Goal: Task Accomplishment & Management: Complete application form

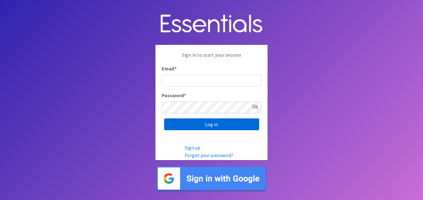
type input "[EMAIL_ADDRESS][DOMAIN_NAME]"
click at [221, 125] on input "Log in" at bounding box center [211, 124] width 95 height 12
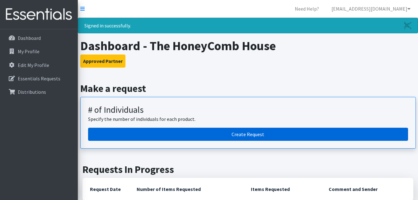
click at [245, 133] on link "Create Request" at bounding box center [248, 134] width 320 height 13
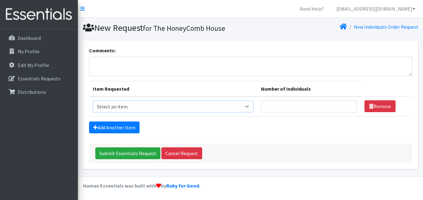
click at [250, 106] on select "Select an item # - Total number of kids being served with this order: Baby wipe…" at bounding box center [173, 107] width 161 height 12
select select "2648"
click at [93, 101] on select "Select an item # - Total number of kids being served with this order: Baby wipe…" at bounding box center [173, 107] width 161 height 12
click at [273, 107] on input "Number of Individuals" at bounding box center [309, 107] width 96 height 12
type input "4"
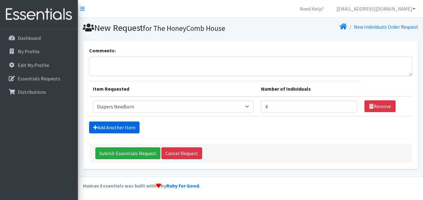
click at [122, 127] on link "Add Another Item" at bounding box center [114, 127] width 50 height 12
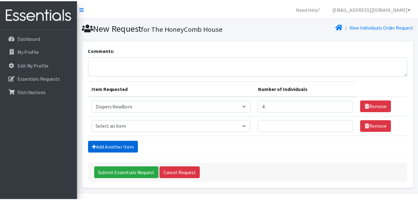
scroll to position [17, 0]
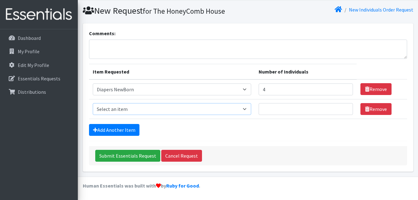
click at [248, 109] on select "Select an item # - Total number of kids being served with this order: Baby wipe…" at bounding box center [172, 109] width 158 height 12
select select "2665"
click at [93, 103] on select "Select an item # - Total number of kids being served with this order: Baby wipe…" at bounding box center [172, 109] width 158 height 12
click at [311, 111] on input "Number of Individuals" at bounding box center [306, 109] width 94 height 12
type input "4"
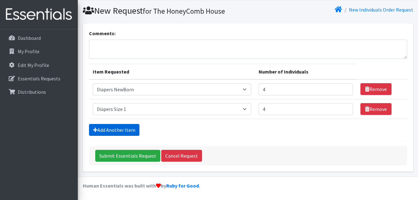
click at [124, 126] on link "Add Another Item" at bounding box center [114, 130] width 50 height 12
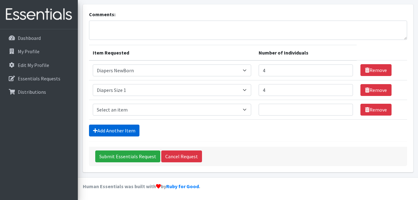
scroll to position [37, 0]
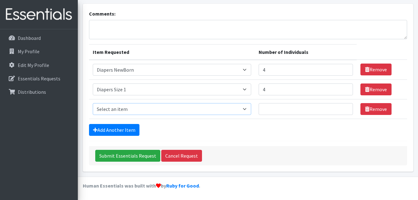
click at [248, 108] on select "Select an item # - Total number of kids being served with this order: Baby wipe…" at bounding box center [172, 109] width 158 height 12
select select "2668"
click at [93, 103] on select "Select an item # - Total number of kids being served with this order: Baby wipe…" at bounding box center [172, 109] width 158 height 12
click at [304, 112] on input "Number of Individuals" at bounding box center [306, 109] width 94 height 12
type input "7"
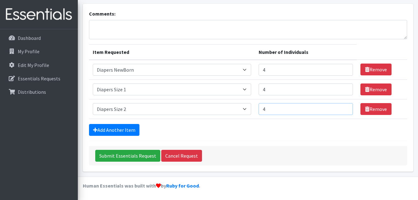
type input "4"
type input "5"
click at [345, 88] on input "5" at bounding box center [306, 89] width 94 height 12
click at [345, 109] on input "6" at bounding box center [306, 109] width 94 height 12
click at [345, 109] on input "7" at bounding box center [306, 109] width 94 height 12
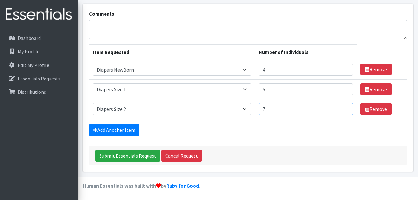
click at [344, 113] on input "7" at bounding box center [306, 109] width 94 height 12
click at [344, 110] on input "6" at bounding box center [306, 109] width 94 height 12
type input "5"
click at [344, 110] on input "5" at bounding box center [306, 109] width 94 height 12
click at [126, 130] on link "Add Another Item" at bounding box center [114, 130] width 50 height 12
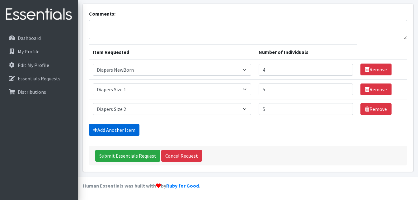
scroll to position [56, 0]
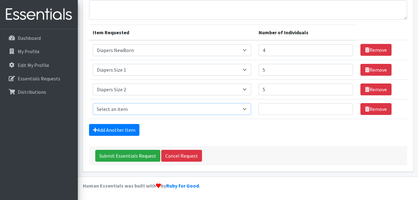
click at [249, 109] on select "Select an item # - Total number of kids being served with this order: Baby wipe…" at bounding box center [172, 109] width 158 height 12
select select "2652"
click at [93, 103] on select "Select an item # - Total number of kids being served with this order: Baby wipe…" at bounding box center [172, 109] width 158 height 12
click at [279, 106] on input "Number of Individuals" at bounding box center [306, 109] width 94 height 12
click at [280, 54] on input "4" at bounding box center [306, 50] width 94 height 12
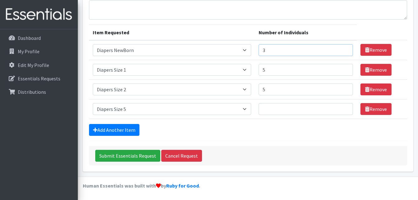
type input "3"
click at [345, 51] on input "3" at bounding box center [306, 50] width 94 height 12
type input "4"
click at [345, 72] on input "4" at bounding box center [306, 70] width 94 height 12
type input "4"
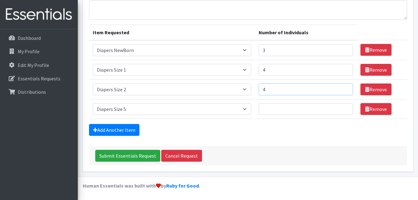
click at [345, 91] on input "4" at bounding box center [306, 89] width 94 height 12
click at [269, 109] on input "Number of Individuals" at bounding box center [306, 109] width 94 height 12
type input "4"
click at [132, 129] on link "Add Another Item" at bounding box center [114, 130] width 50 height 12
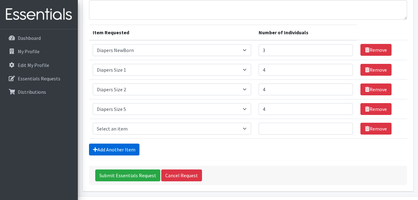
scroll to position [76, 0]
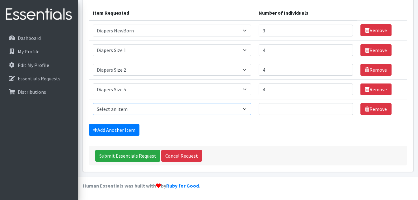
click at [246, 110] on select "Select an item # - Total number of kids being served with this order: Baby wipe…" at bounding box center [172, 109] width 158 height 12
select select "2674"
click at [93, 103] on select "Select an item # - Total number of kids being served with this order: Baby wipe…" at bounding box center [172, 109] width 158 height 12
click at [343, 106] on input "1" at bounding box center [306, 109] width 94 height 12
click at [343, 106] on input "2" at bounding box center [306, 109] width 94 height 12
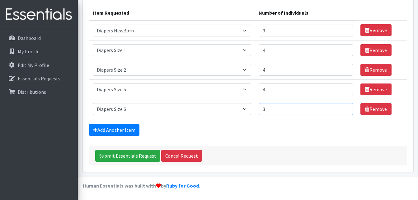
type input "3"
click at [343, 106] on input "3" at bounding box center [306, 109] width 94 height 12
click at [322, 134] on div "Add Another Item" at bounding box center [248, 130] width 318 height 12
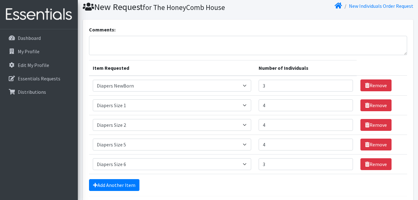
scroll to position [0, 0]
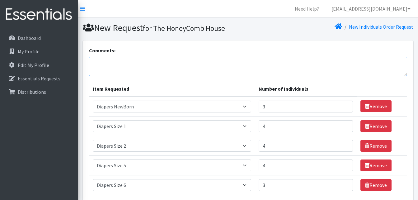
click at [129, 63] on textarea "Comments:" at bounding box center [248, 66] width 318 height 19
click at [139, 60] on textarea "Comments:" at bounding box center [248, 66] width 318 height 19
click at [131, 64] on textarea "Please assist with formula" at bounding box center [248, 66] width 318 height 19
click at [171, 64] on textarea "Please assist with infant formula" at bounding box center [248, 66] width 318 height 19
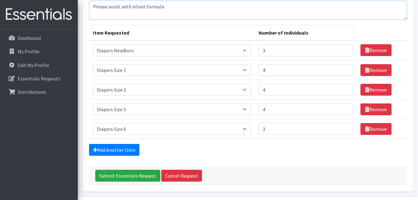
scroll to position [57, 0]
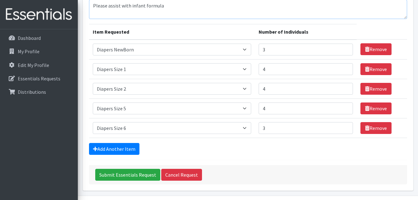
type textarea "Please assist with infant formula"
click at [345, 107] on input "5" at bounding box center [306, 108] width 94 height 12
click at [344, 110] on input "4" at bounding box center [306, 108] width 94 height 12
type input "3"
click at [344, 110] on input "3" at bounding box center [306, 108] width 94 height 12
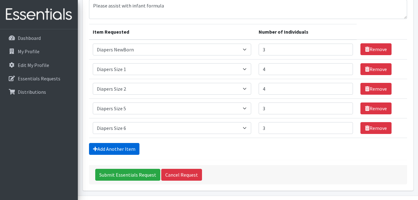
click at [129, 149] on link "Add Another Item" at bounding box center [114, 149] width 50 height 12
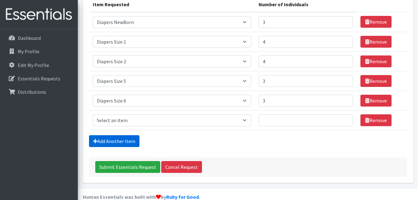
scroll to position [96, 0]
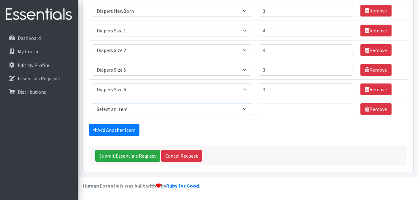
click at [249, 111] on select "Select an item # - Total number of kids being served with this order: Baby wipe…" at bounding box center [172, 109] width 158 height 12
select select "10202"
click at [93, 103] on select "Select an item # - Total number of kids being served with this order: Baby wipe…" at bounding box center [172, 109] width 158 height 12
click at [126, 132] on link "Add Another Item" at bounding box center [114, 130] width 50 height 12
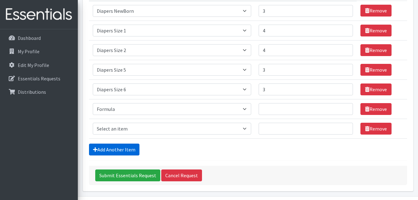
scroll to position [115, 0]
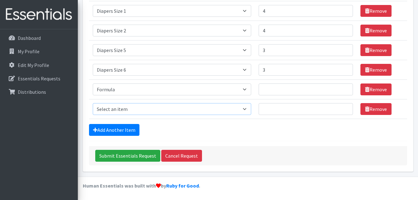
click at [249, 108] on select "Select an item # - Total number of kids being served with this order: Baby wipe…" at bounding box center [172, 109] width 158 height 12
select select "2649"
click at [93, 103] on select "Select an item # - Total number of kids being served with this order: Baby wipe…" at bounding box center [172, 109] width 158 height 12
type input "2"
click at [344, 71] on input "2" at bounding box center [306, 70] width 94 height 12
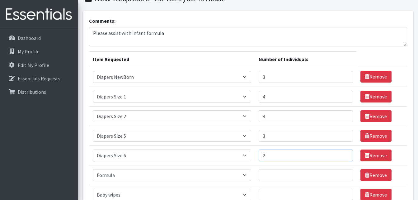
scroll to position [0, 0]
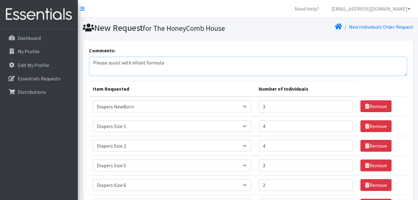
click at [167, 66] on textarea "Please assist with infant formula" at bounding box center [248, 66] width 318 height 19
click at [274, 63] on textarea "Please assist with infant formula if available. Any other additional item will …" at bounding box center [248, 66] width 318 height 19
click at [298, 64] on textarea "Please assist with infant formula if available. Any other additional item will …" at bounding box center [248, 66] width 318 height 19
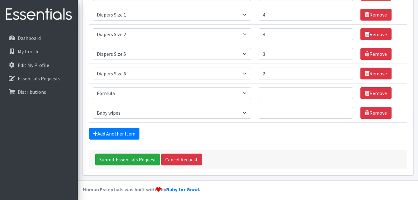
scroll to position [115, 0]
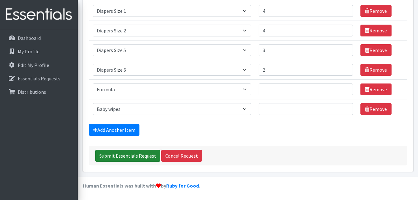
type textarea "Please assist with infant formula if available. Any other additional item will …"
click at [150, 155] on input "Submit Essentials Request" at bounding box center [127, 156] width 65 height 12
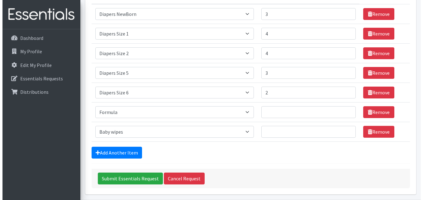
scroll to position [214, 0]
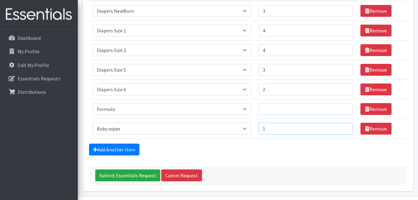
click at [344, 127] on input "1" at bounding box center [306, 129] width 94 height 12
type input "2"
click at [344, 127] on input "2" at bounding box center [306, 129] width 94 height 12
type input "1"
click at [344, 107] on input "1" at bounding box center [306, 109] width 94 height 12
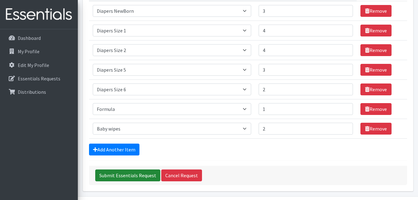
click at [121, 174] on input "Submit Essentials Request" at bounding box center [127, 175] width 65 height 12
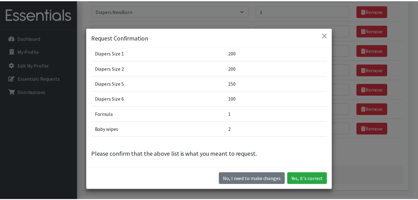
scroll to position [39, 0]
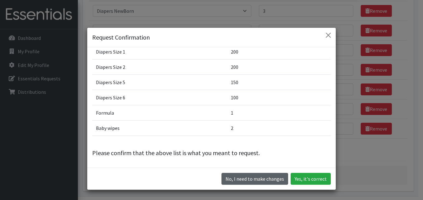
click at [251, 179] on button "No, I need to make changes" at bounding box center [254, 179] width 67 height 12
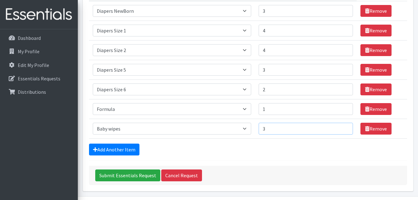
click at [344, 126] on input "3" at bounding box center [306, 129] width 94 height 12
type input "4"
click at [344, 126] on input "4" at bounding box center [306, 129] width 94 height 12
click at [120, 173] on input "Submit Essentials Request" at bounding box center [127, 175] width 65 height 12
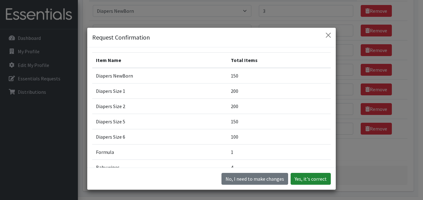
click at [299, 175] on button "Yes, it's correct" at bounding box center [310, 179] width 40 height 12
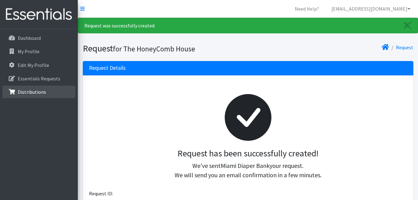
click at [17, 88] on link "Distributions" at bounding box center [38, 92] width 73 height 12
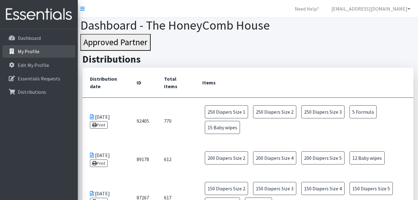
click at [24, 49] on p "My Profile" at bounding box center [29, 51] width 22 height 6
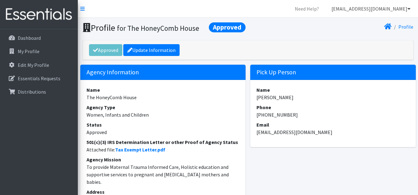
click at [411, 9] on link "[EMAIL_ADDRESS][DOMAIN_NAME]" at bounding box center [371, 8] width 89 height 12
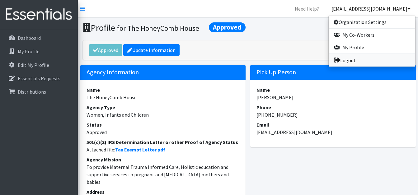
click at [356, 59] on link "Logout" at bounding box center [372, 60] width 87 height 12
